Goal: Check status

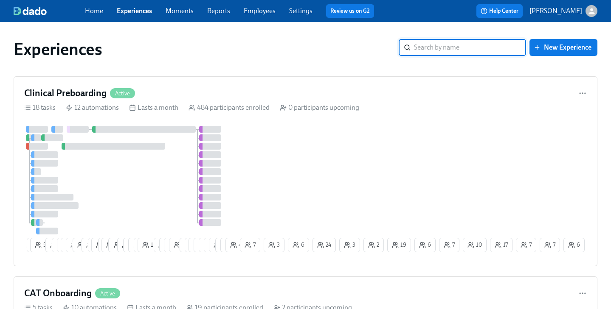
click at [260, 12] on link "Employees" at bounding box center [260, 11] width 32 height 8
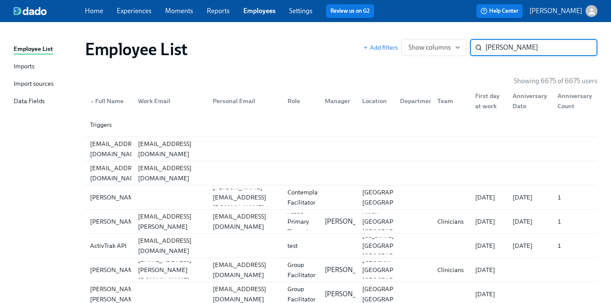
type input "[PERSON_NAME]"
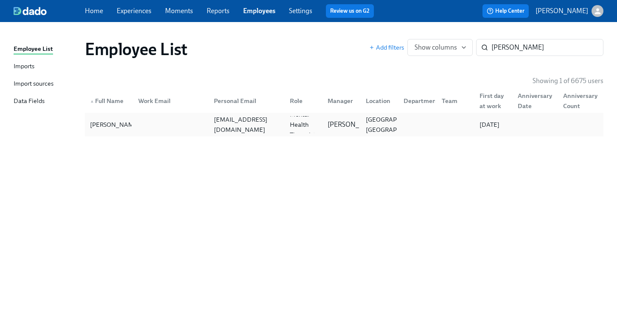
click at [418, 120] on div at bounding box center [416, 124] width 38 height 17
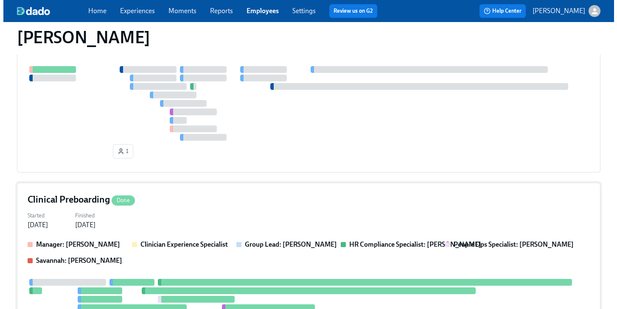
scroll to position [290, 0]
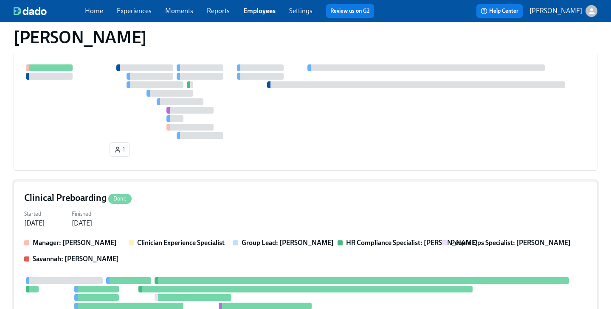
click at [242, 182] on div "Clinical Preboarding Done Started [DATE] Finished [DATE] Manager: [PERSON_NAME]…" at bounding box center [306, 287] width 584 height 212
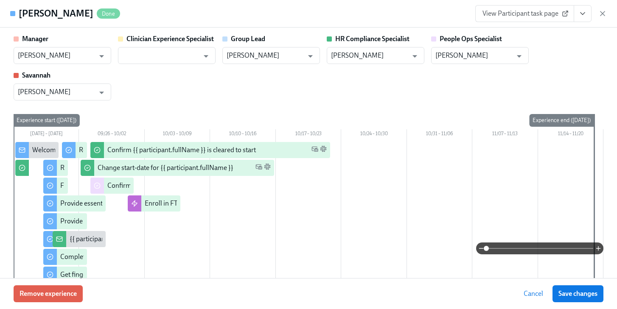
click at [586, 14] on icon "View task page" at bounding box center [583, 13] width 8 height 8
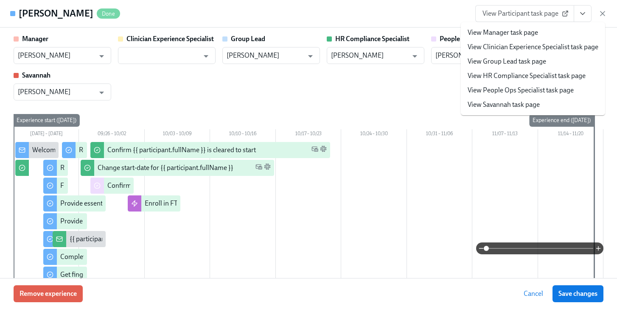
click at [513, 90] on link "View People Ops Specialist task page" at bounding box center [521, 90] width 106 height 9
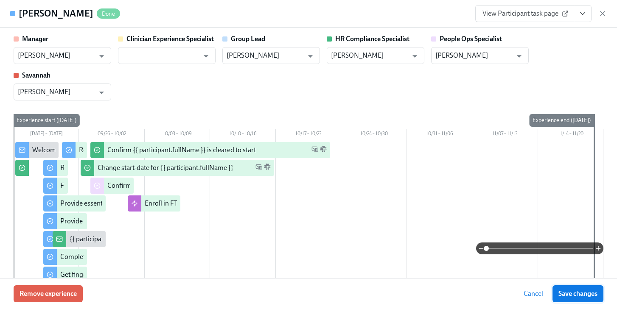
click at [570, 296] on span "Save changes" at bounding box center [578, 294] width 39 height 8
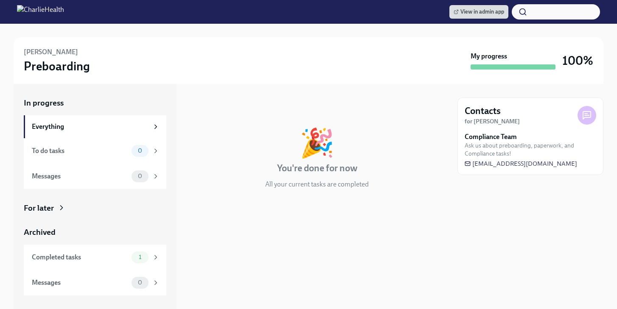
click at [69, 205] on div "For later" at bounding box center [95, 208] width 143 height 11
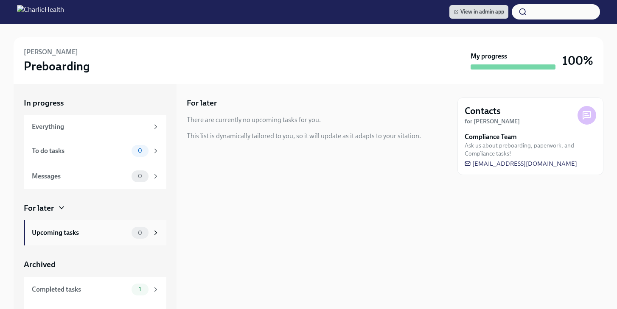
click at [68, 232] on div "Upcoming tasks" at bounding box center [80, 232] width 96 height 9
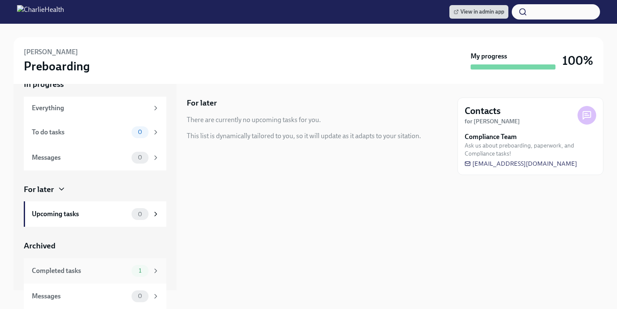
click at [57, 270] on div "Completed tasks" at bounding box center [80, 271] width 96 height 9
